Goal: Information Seeking & Learning: Learn about a topic

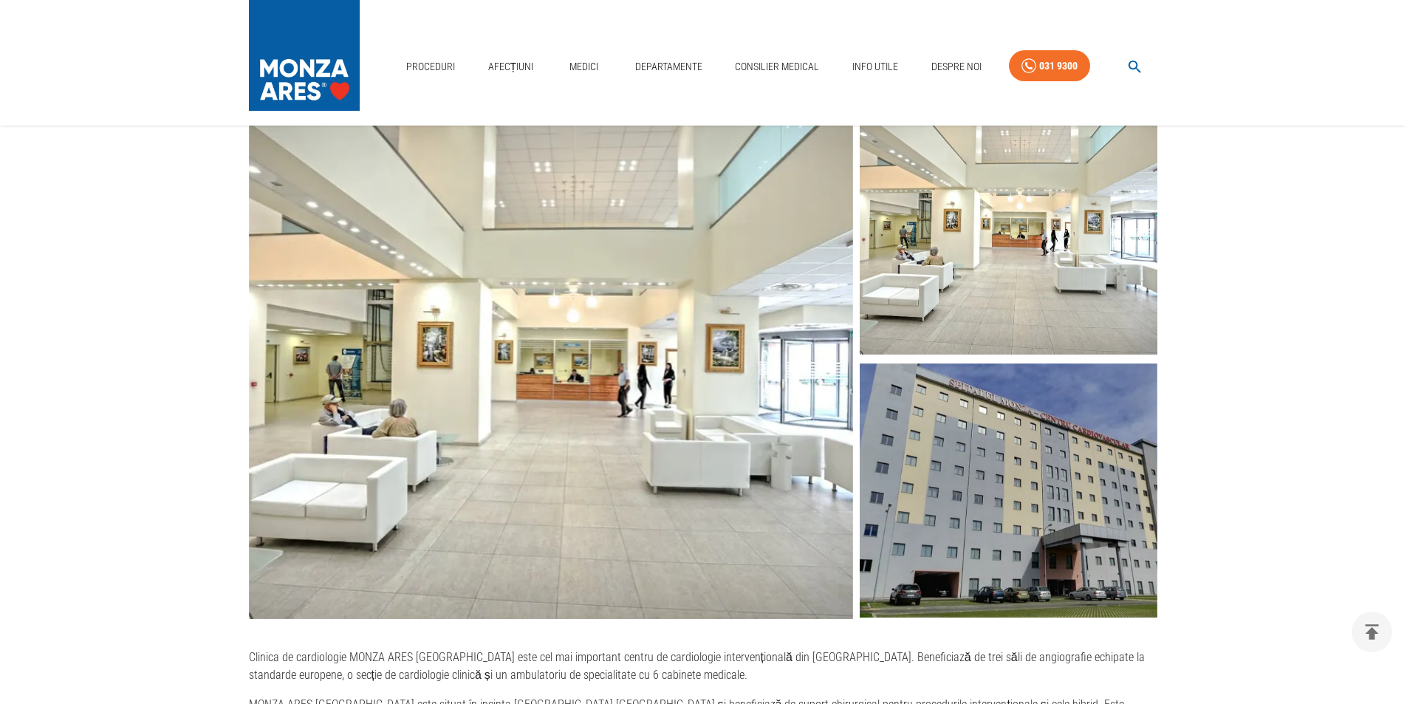
scroll to position [517, 0]
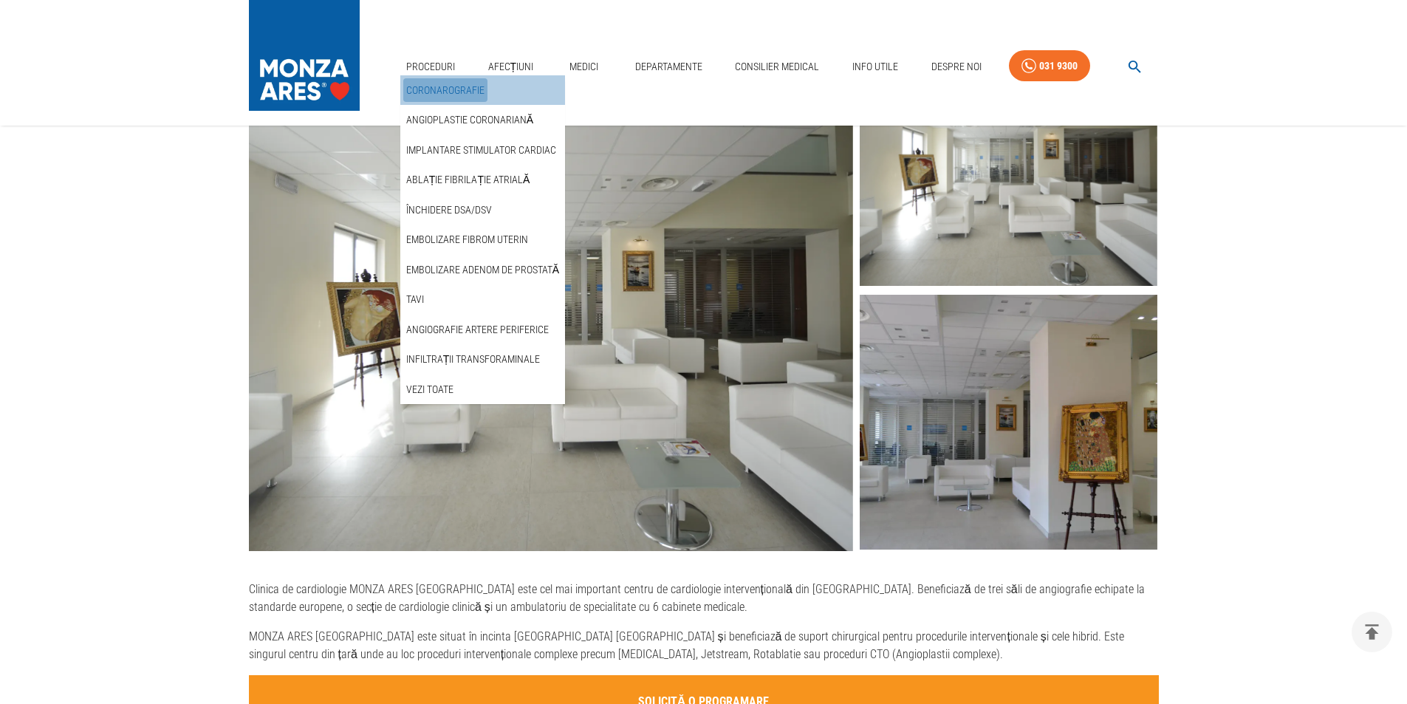
click at [441, 89] on link "Coronarografie" at bounding box center [445, 90] width 84 height 24
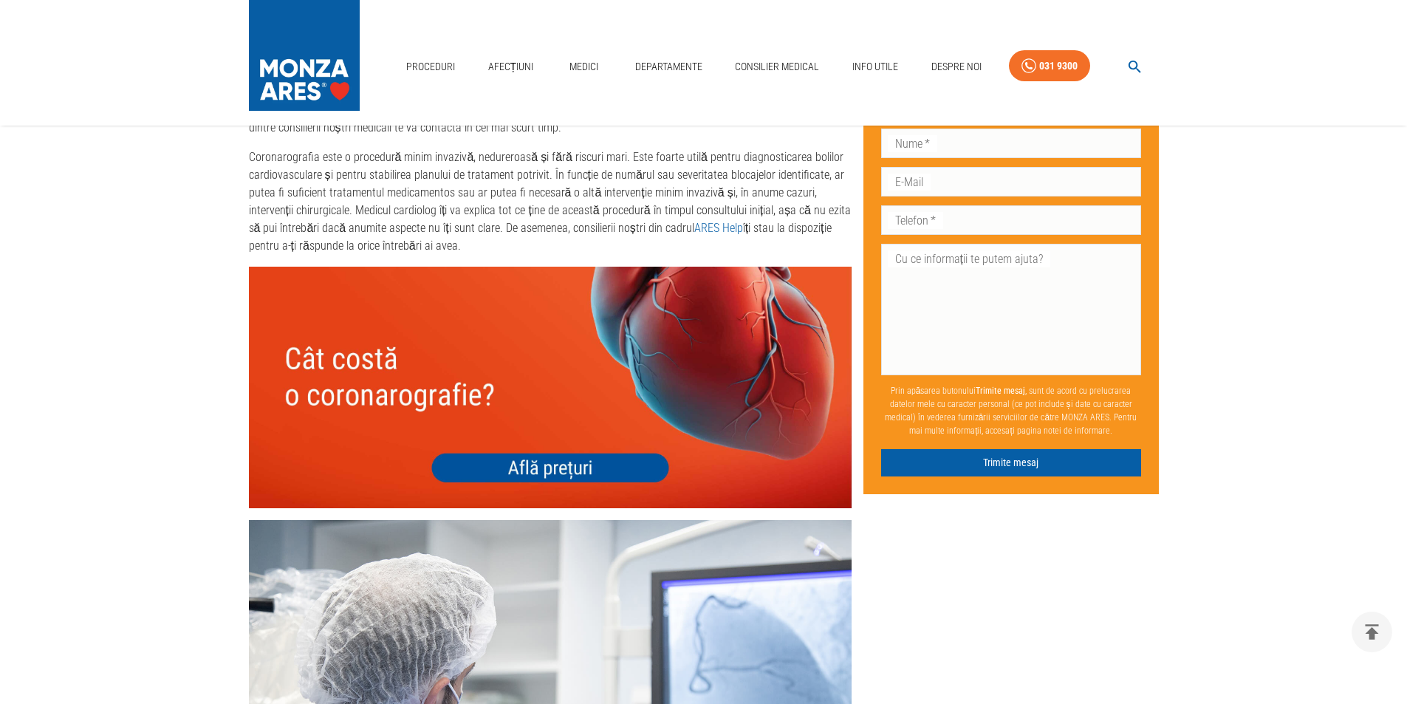
scroll to position [4875, 0]
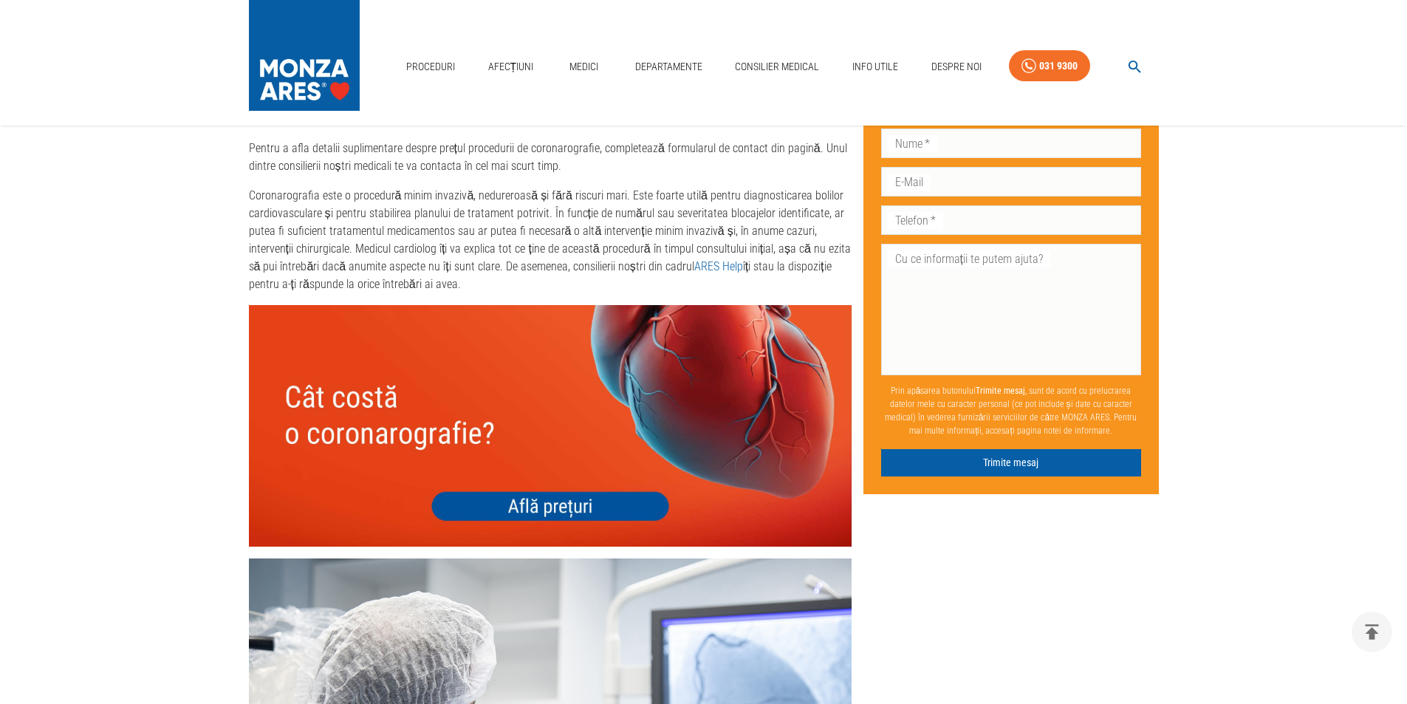
click at [553, 486] on img at bounding box center [550, 425] width 603 height 241
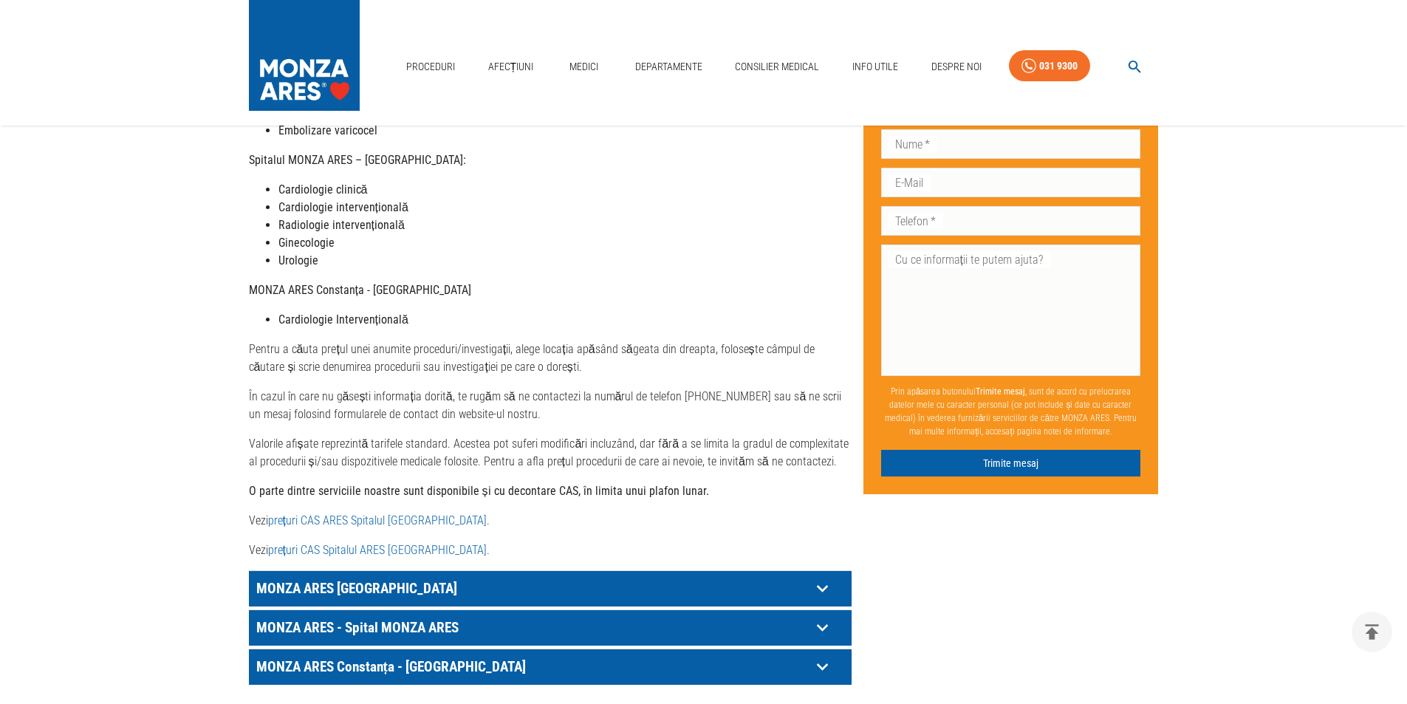
scroll to position [517, 0]
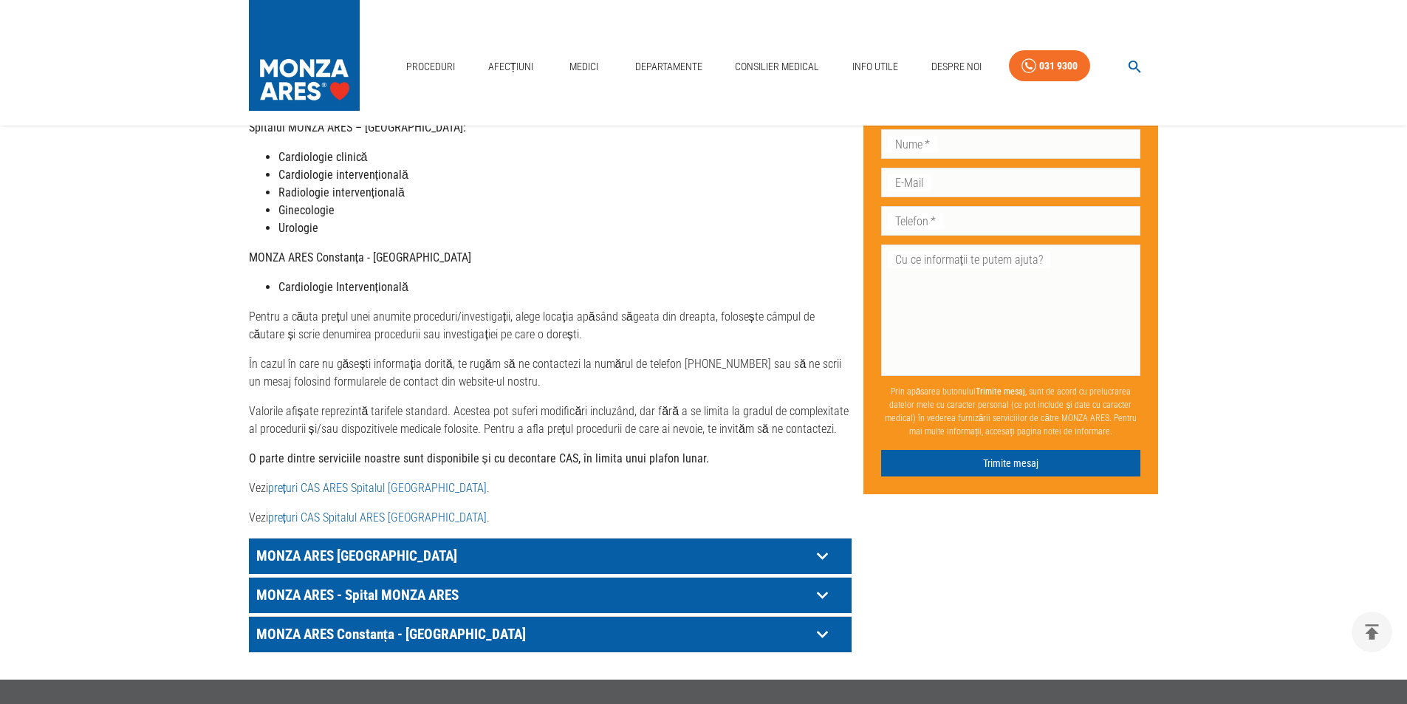
click at [818, 584] on icon at bounding box center [822, 595] width 23 height 23
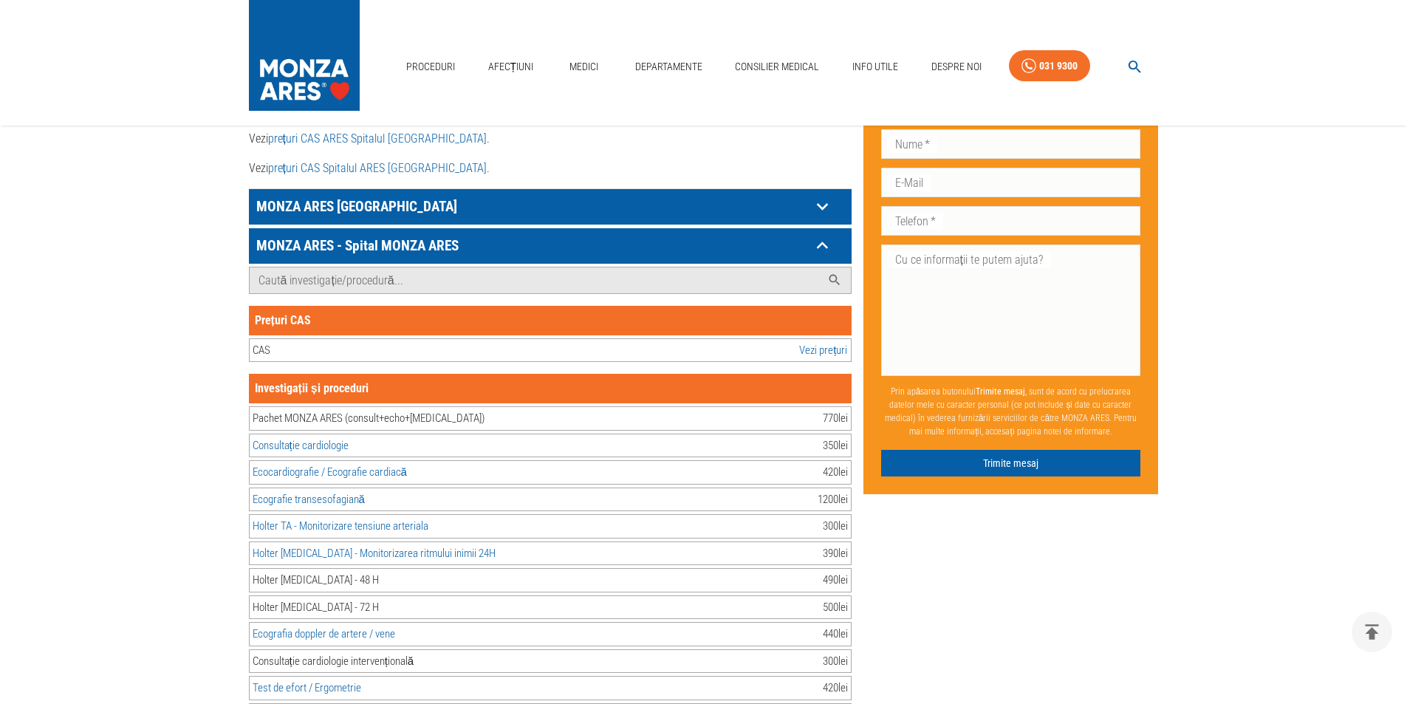
scroll to position [856, 0]
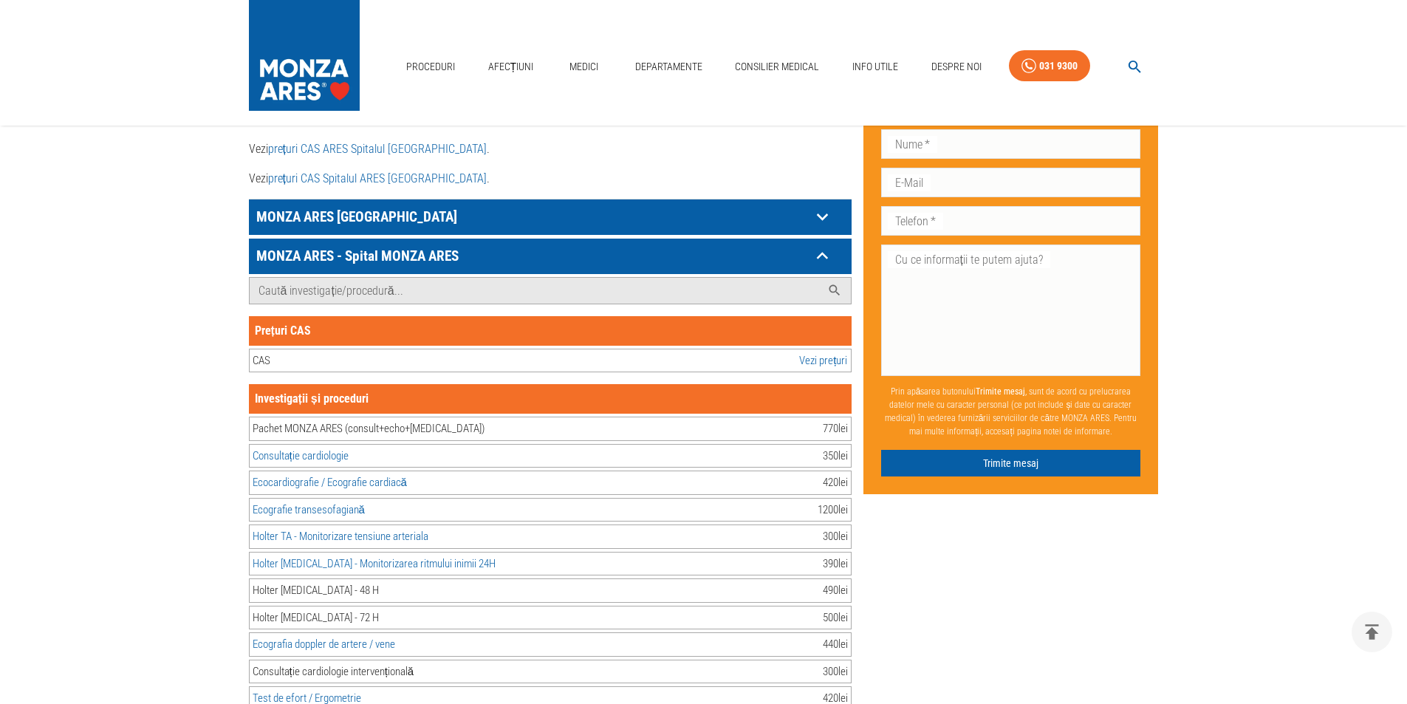
click at [488, 205] on p "MONZA ARES [GEOGRAPHIC_DATA]" at bounding box center [532, 216] width 558 height 23
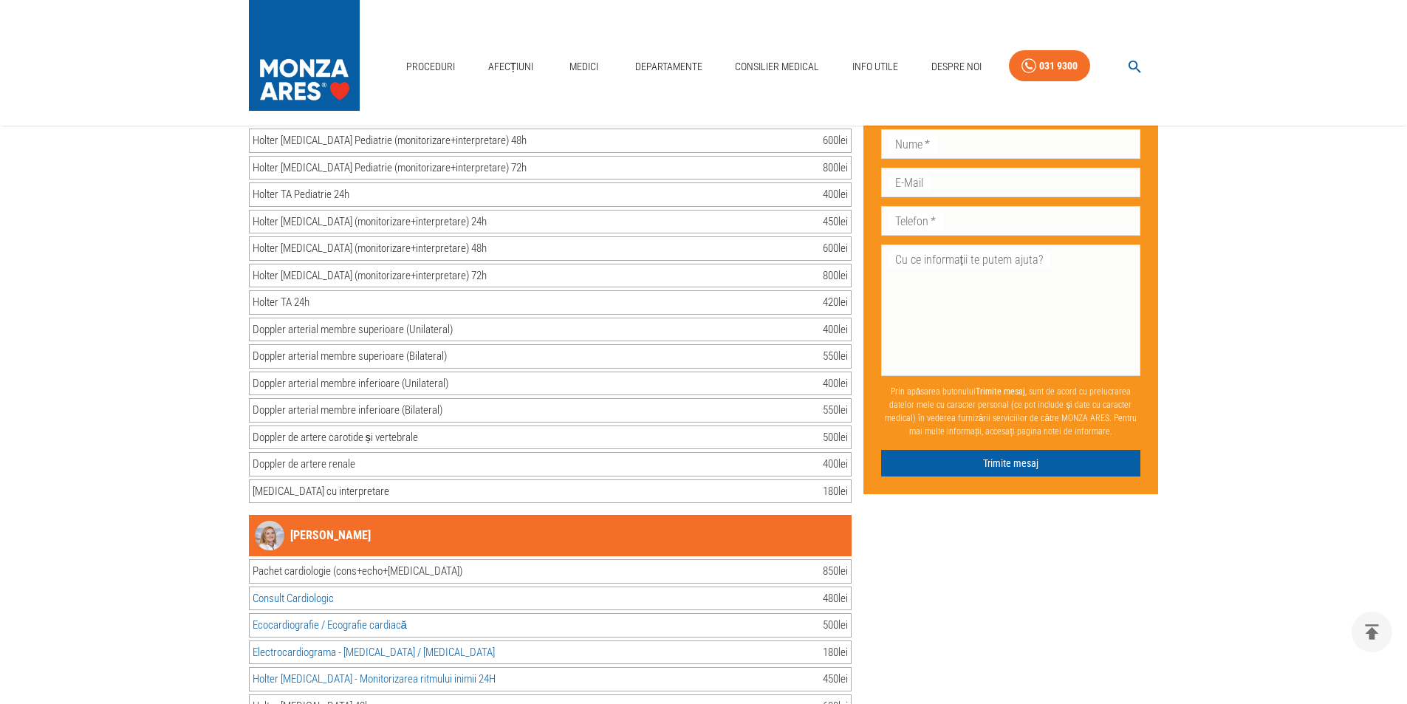
scroll to position [11481, 0]
